Goal: Information Seeking & Learning: Check status

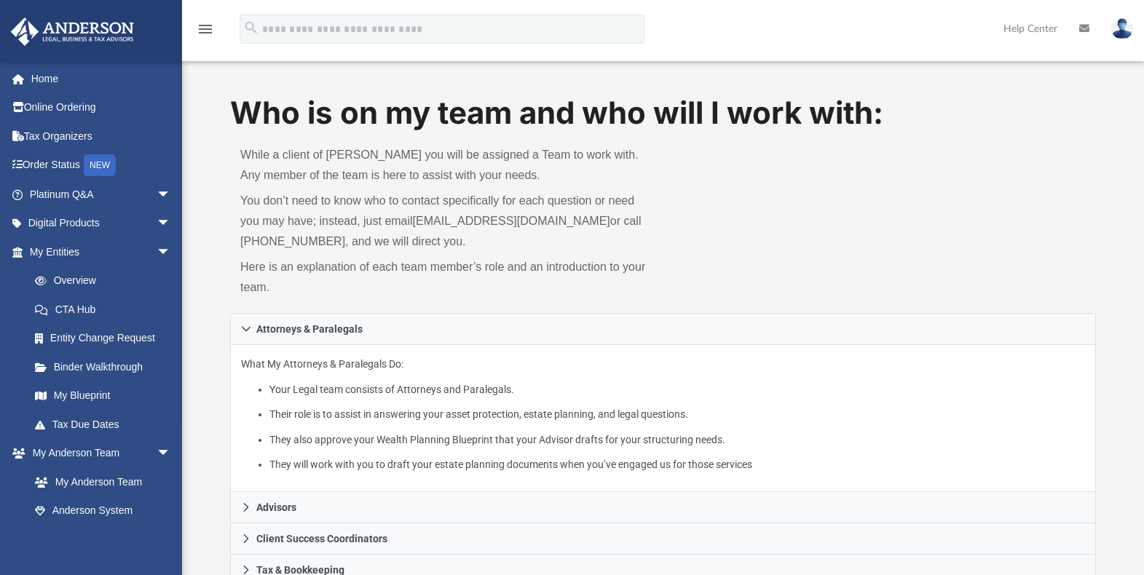
scroll to position [58, 0]
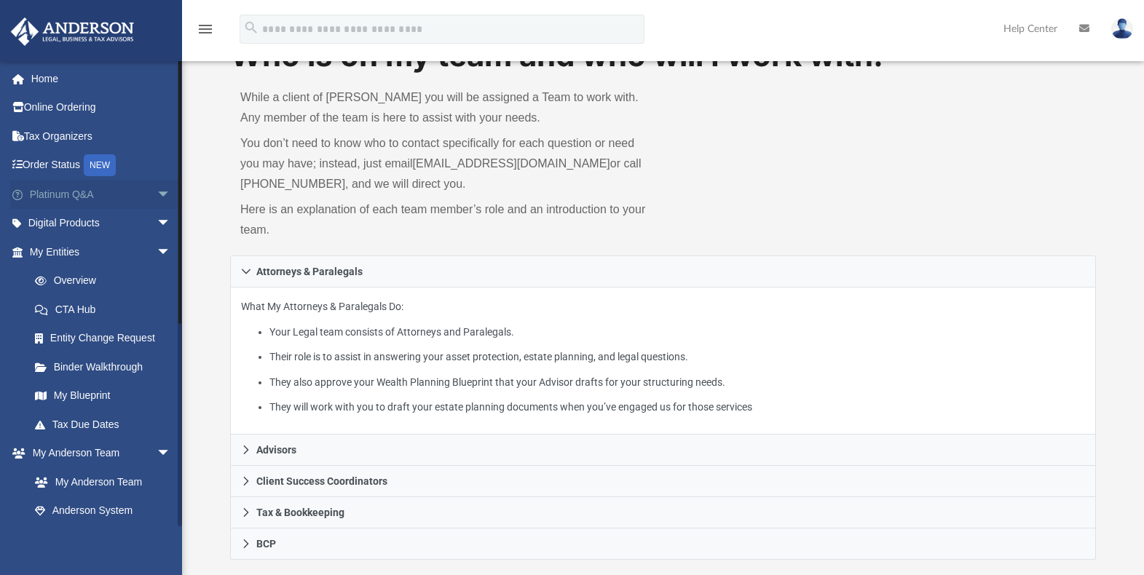
click at [60, 199] on link "Platinum Q&A arrow_drop_down" at bounding box center [101, 194] width 183 height 29
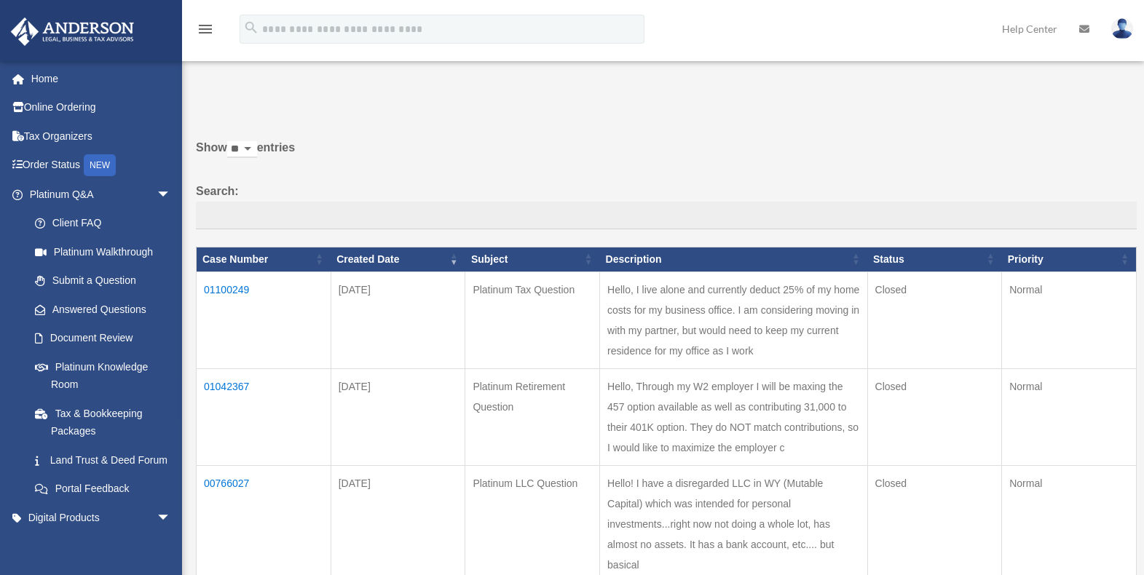
click at [213, 283] on td "01100249" at bounding box center [264, 320] width 135 height 97
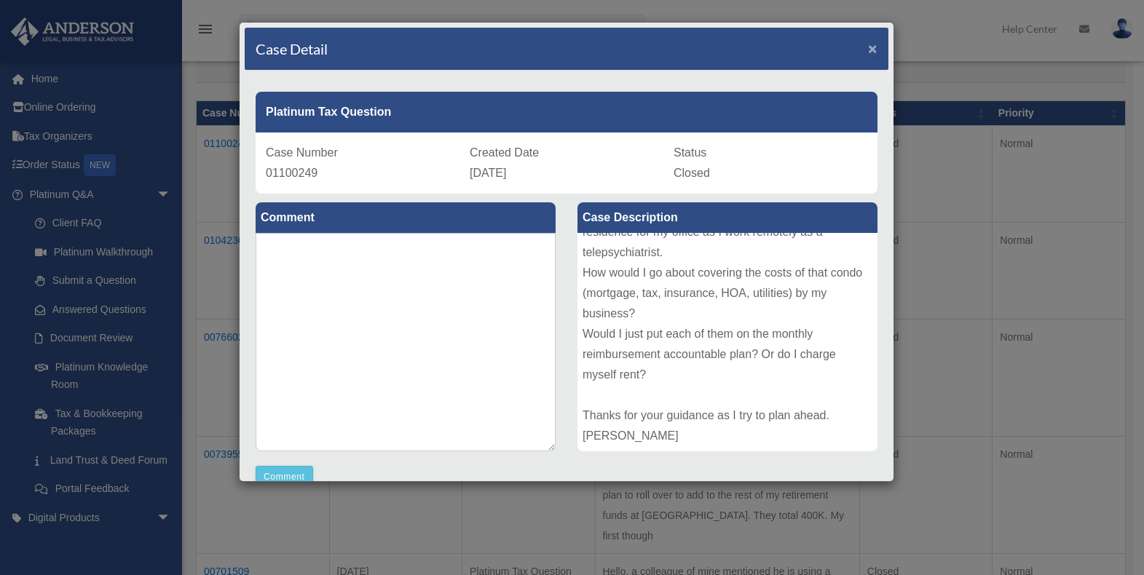
click at [868, 48] on span "×" at bounding box center [872, 48] width 9 height 17
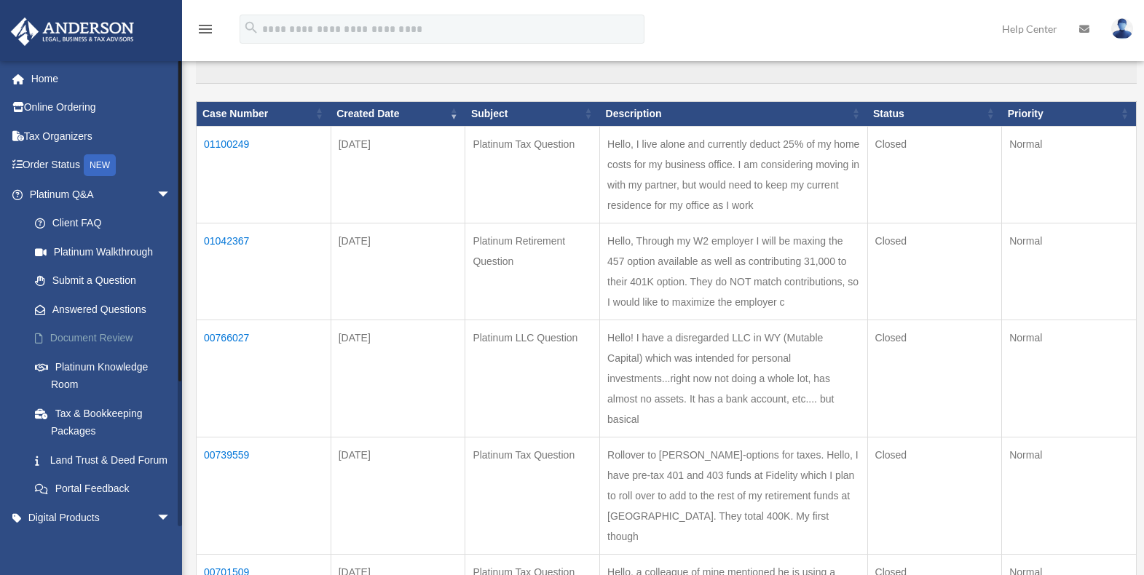
click at [88, 341] on link "Document Review" at bounding box center [106, 338] width 173 height 29
